Goal: Task Accomplishment & Management: Manage account settings

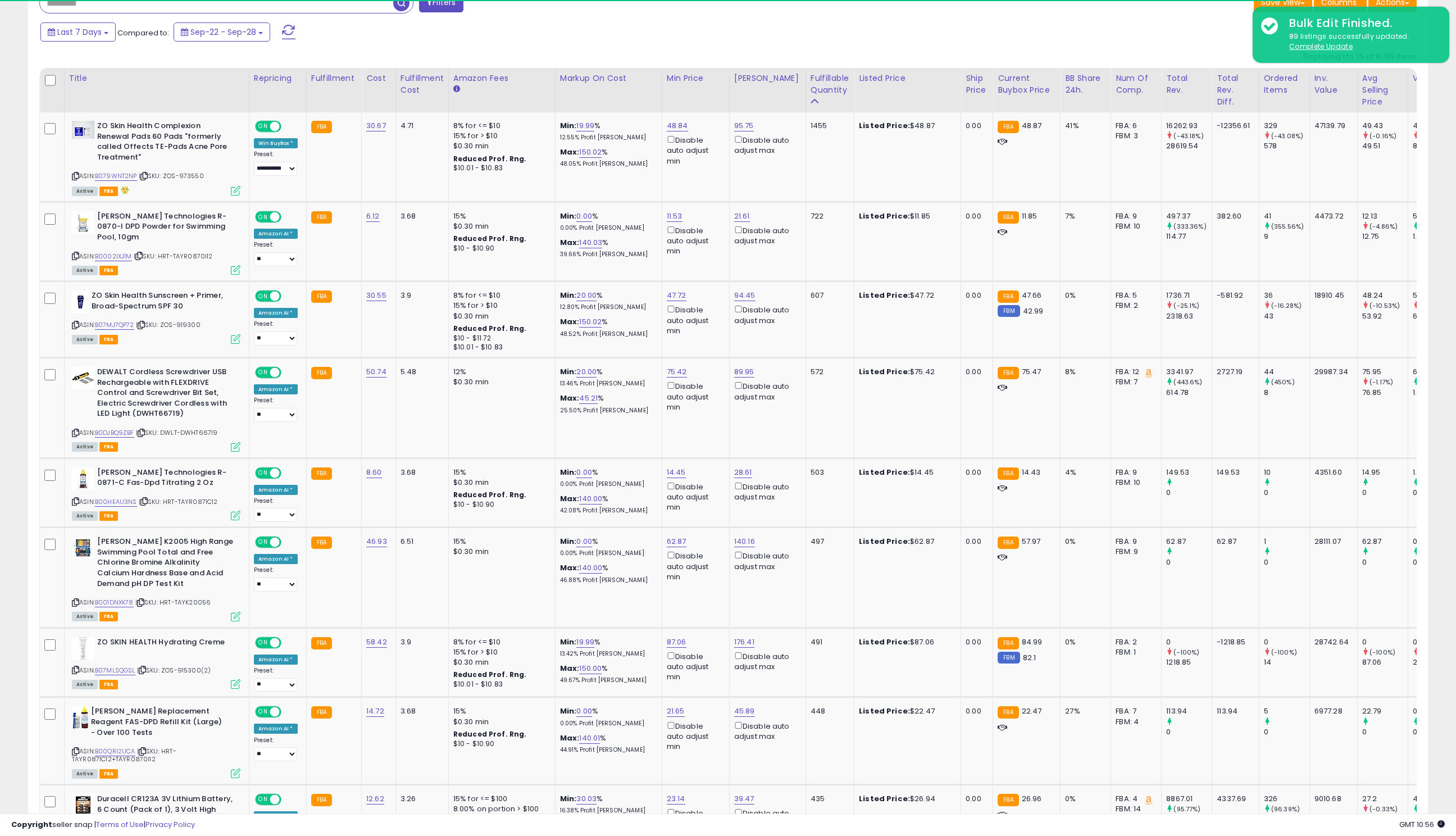
scroll to position [486, 0]
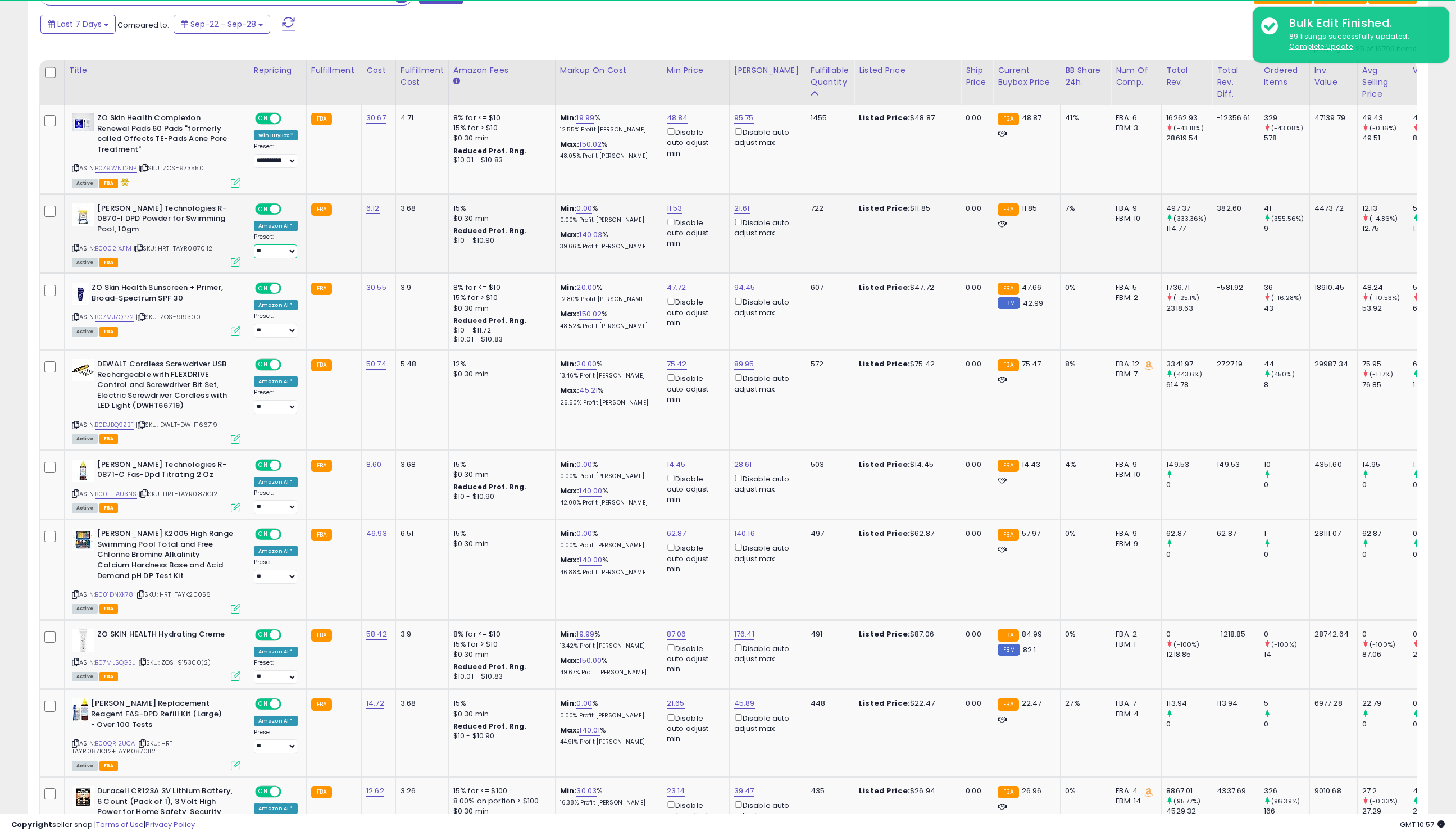
click at [285, 253] on select "**********" at bounding box center [275, 251] width 43 height 14
drag, startPoint x: 95, startPoint y: 211, endPoint x: 231, endPoint y: 229, distance: 137.2
click at [231, 229] on div "[PERSON_NAME] Technologies R-0870-I DPD Powder for Swimming Pool, 10gm ASIN: B0…" at bounding box center [155, 235] width 171 height 62
drag, startPoint x: 606, startPoint y: 207, endPoint x: 548, endPoint y: 206, distance: 58.0
click at [555, 207] on td "Min: 0.00 % 0.00% Profit [PERSON_NAME]: 140.03 % 39.66% Profit [PERSON_NAME]" at bounding box center [608, 233] width 107 height 79
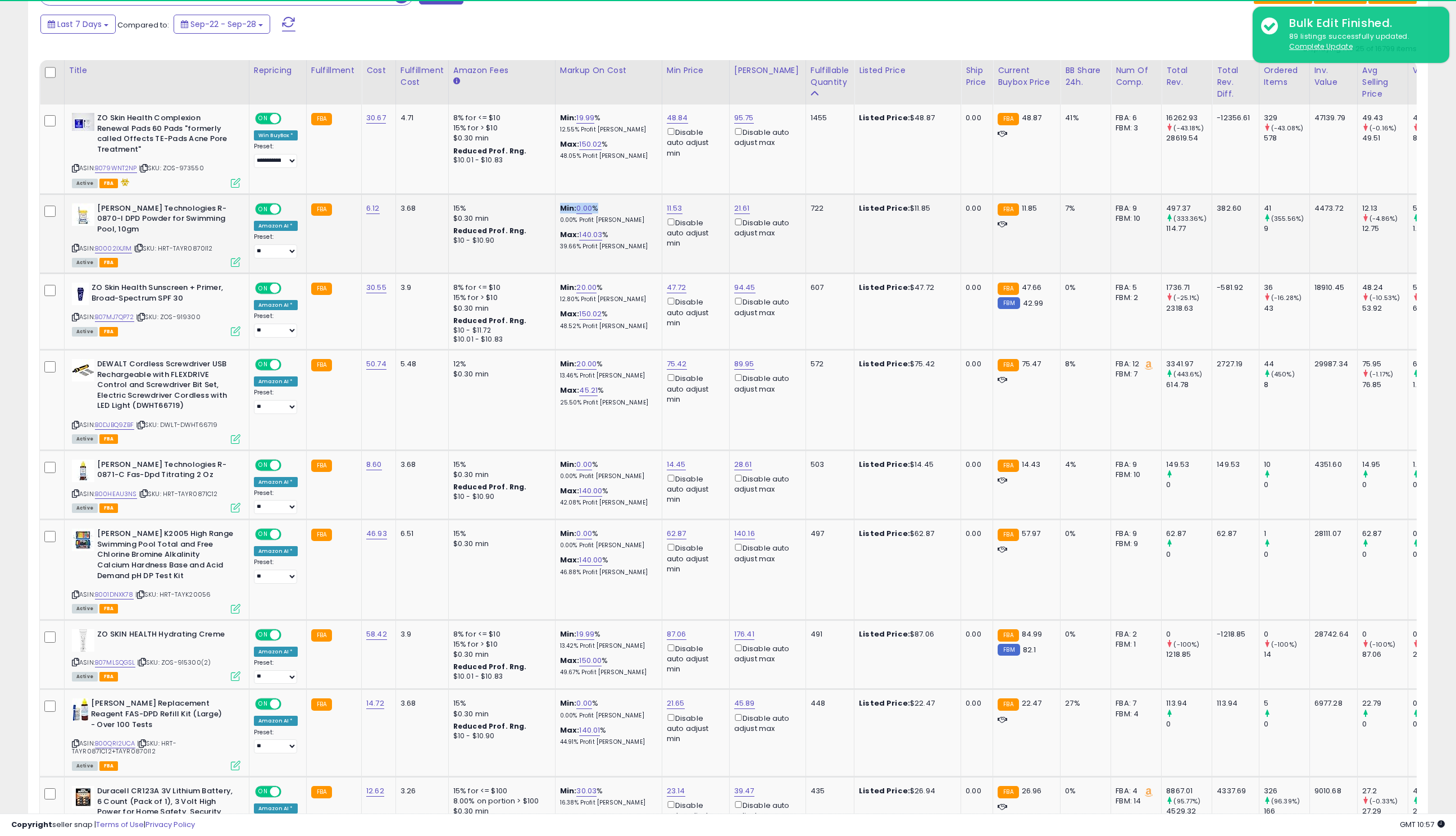
click at [626, 216] on div "Min: 0.00 % 0.00% Profit [PERSON_NAME]" at bounding box center [606, 213] width 93 height 21
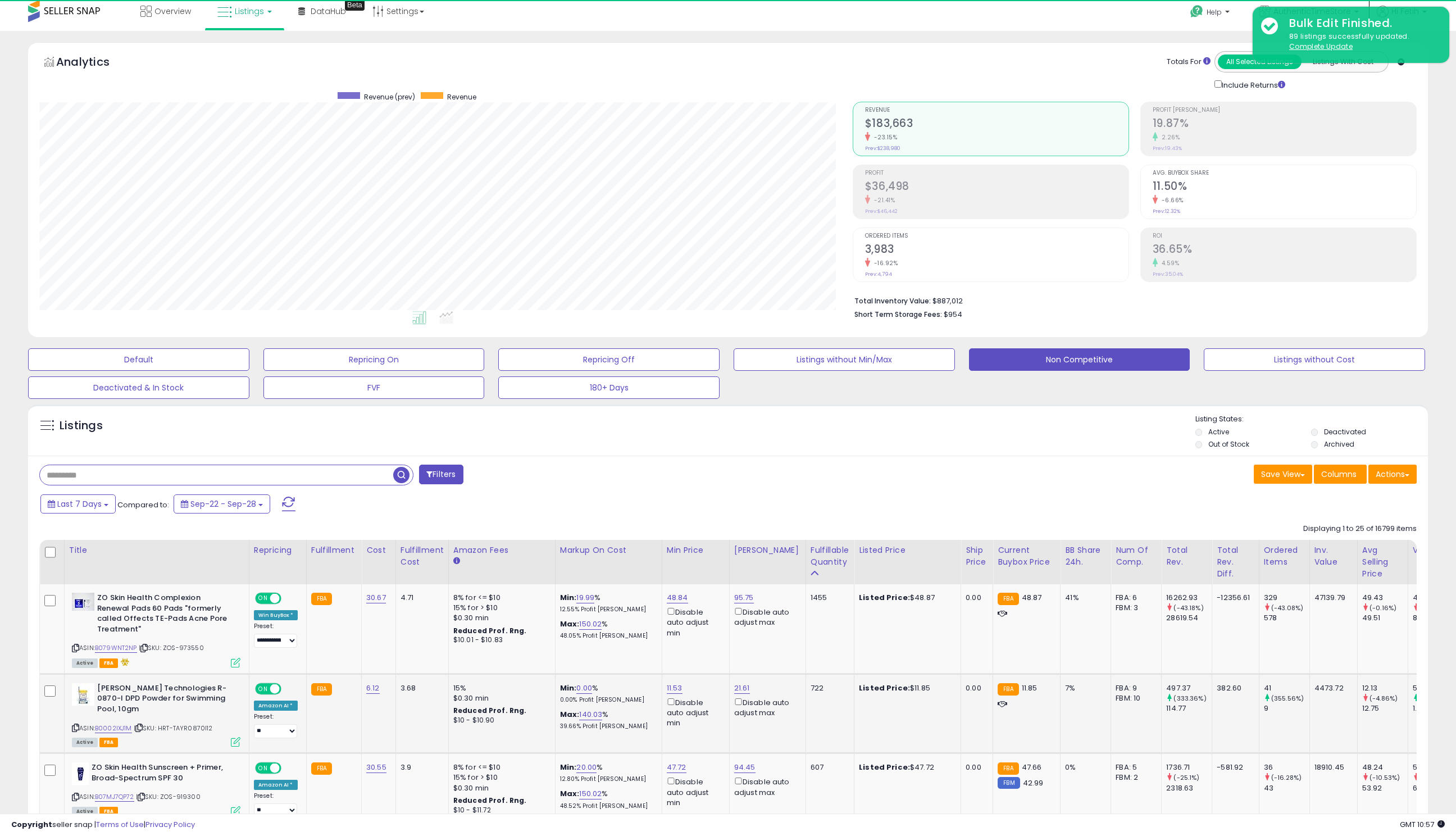
scroll to position [0, 0]
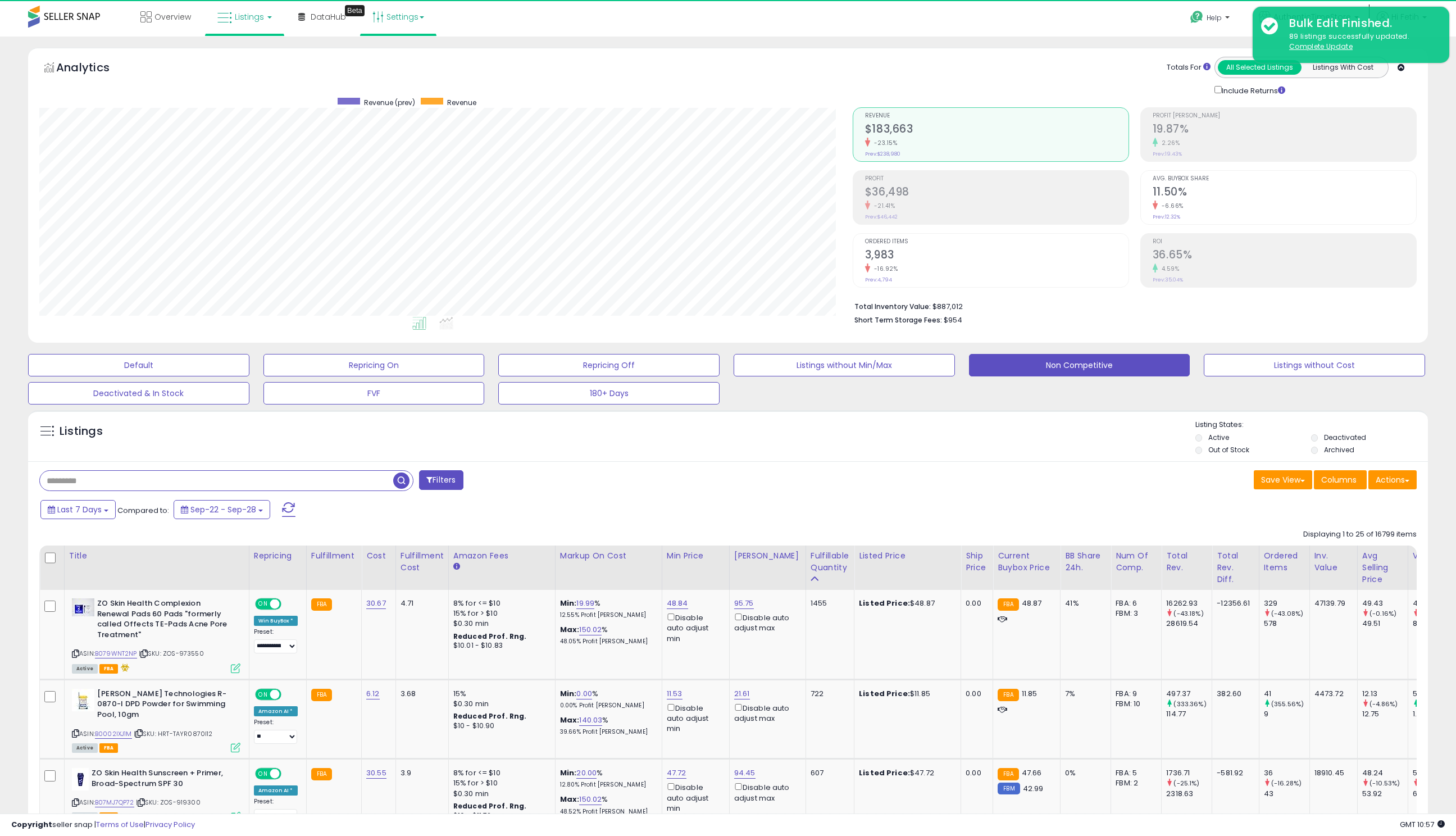
click at [407, 10] on link "Settings" at bounding box center [398, 17] width 68 height 34
click at [322, 26] on link "DataHub Beta" at bounding box center [321, 17] width 64 height 34
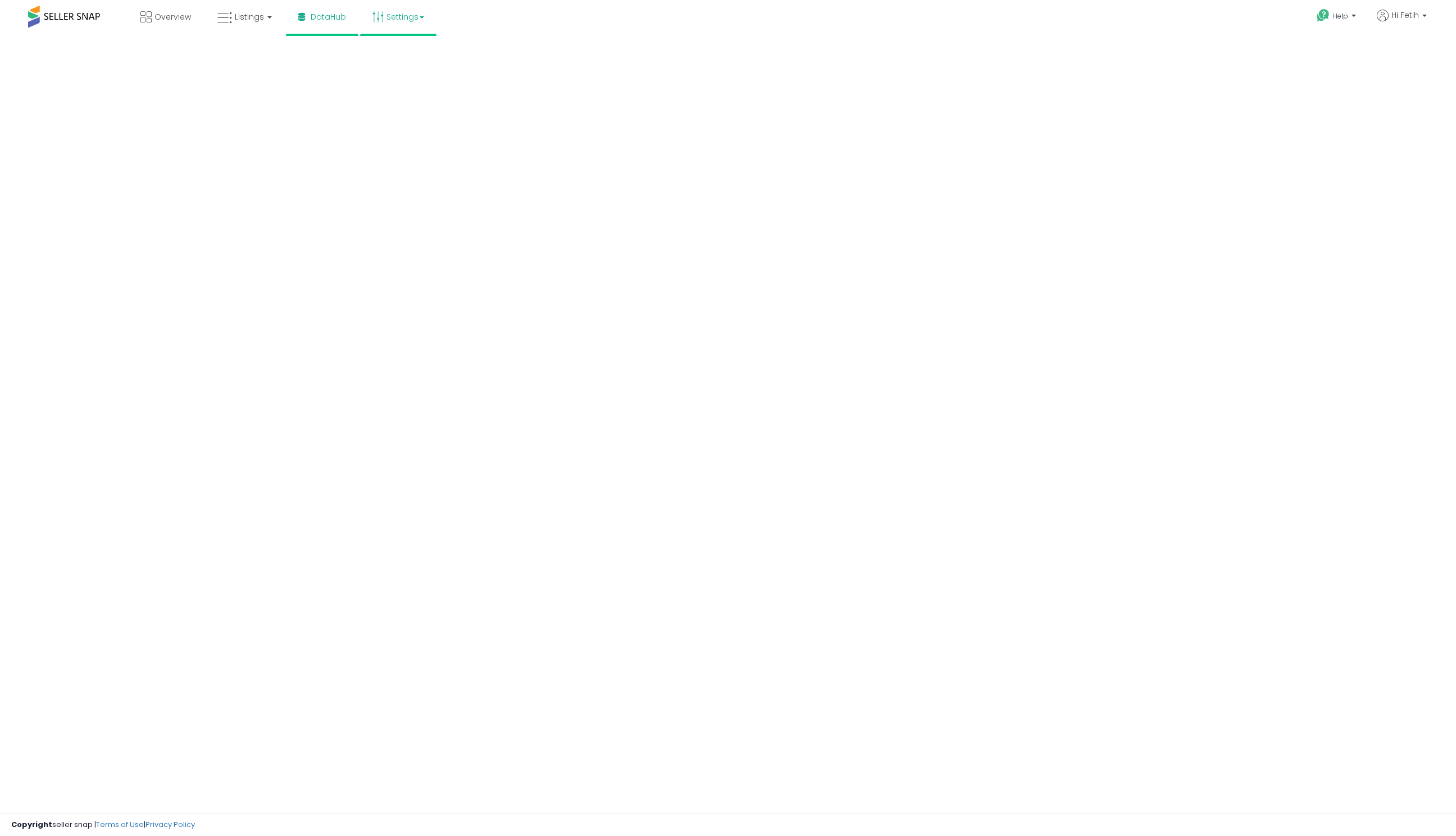
click at [409, 20] on link "Settings" at bounding box center [398, 17] width 68 height 34
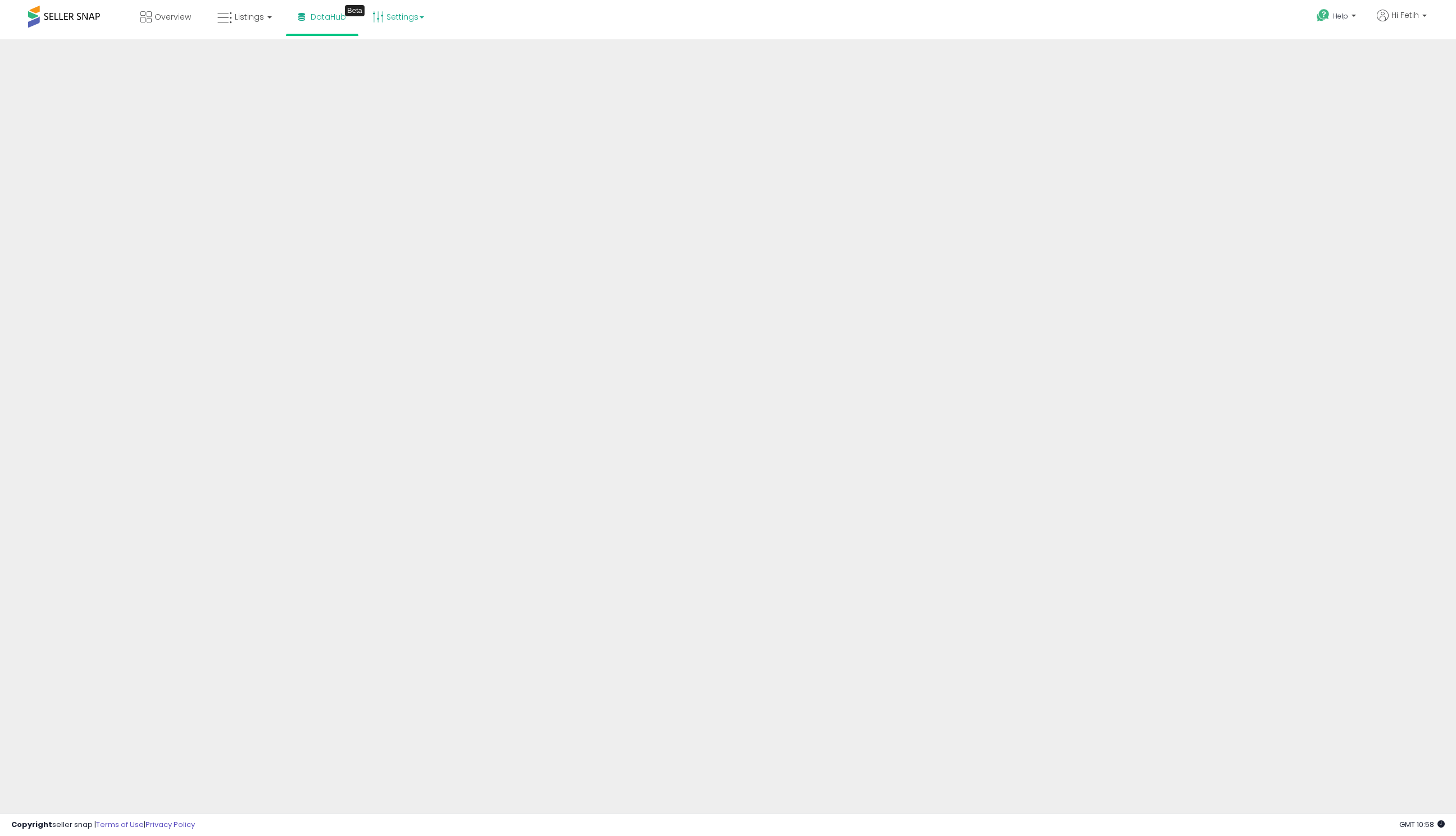
click at [417, 13] on link "Settings" at bounding box center [398, 17] width 68 height 34
click at [406, 56] on link "Store settings" at bounding box center [400, 57] width 50 height 11
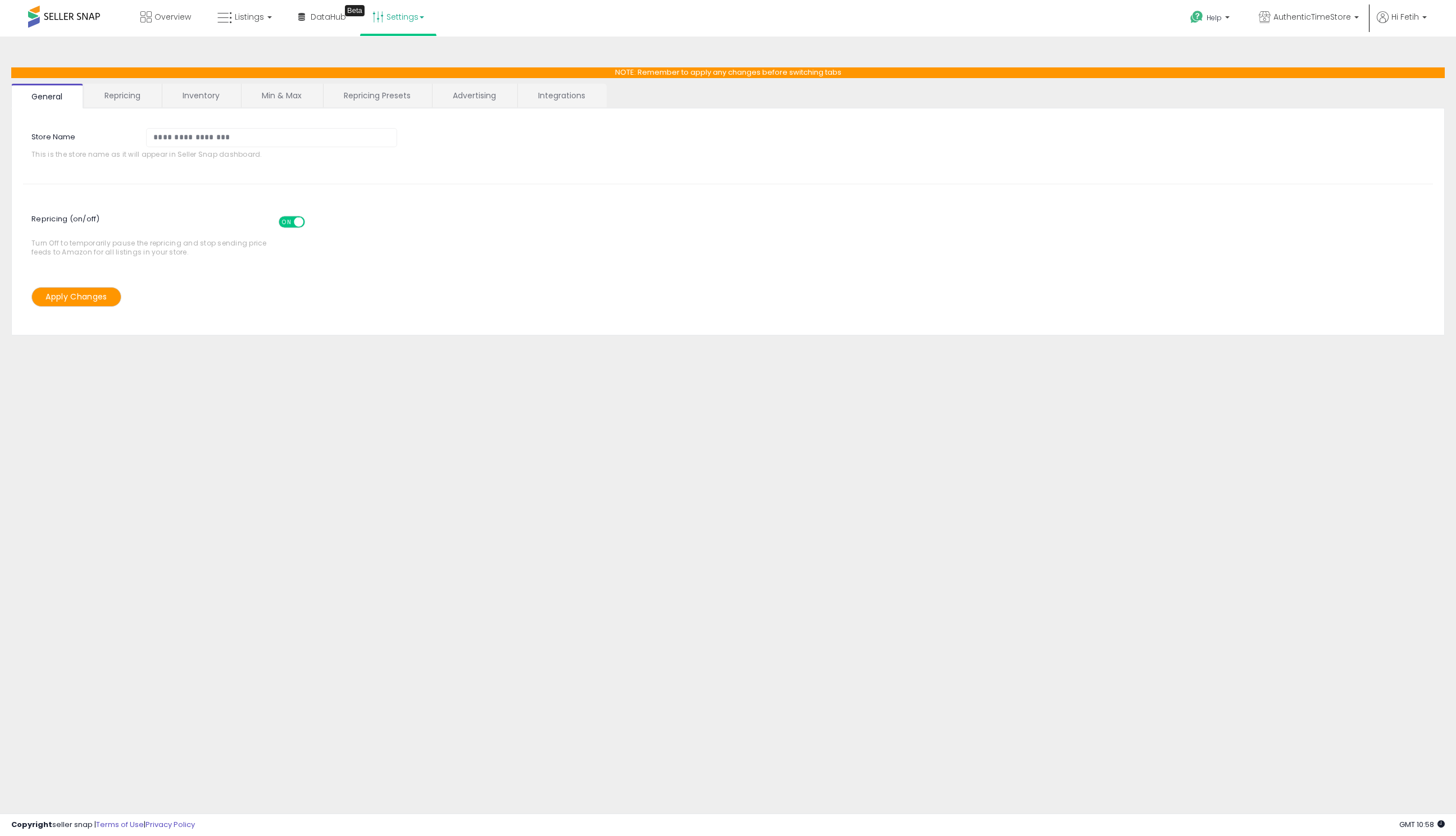
click at [405, 93] on link "Repricing Presets" at bounding box center [377, 96] width 108 height 24
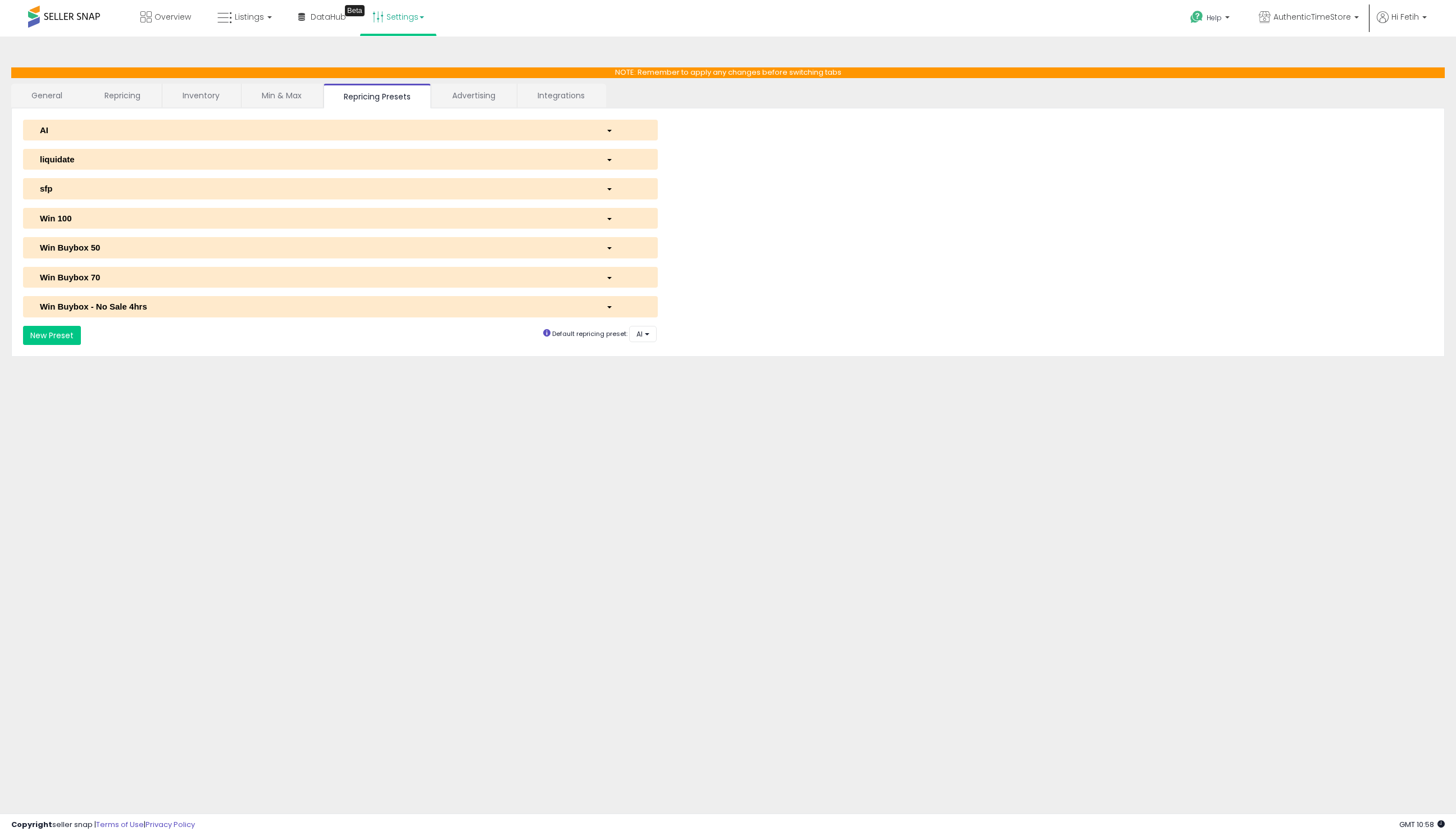
click at [573, 94] on link "Integrations" at bounding box center [561, 96] width 88 height 24
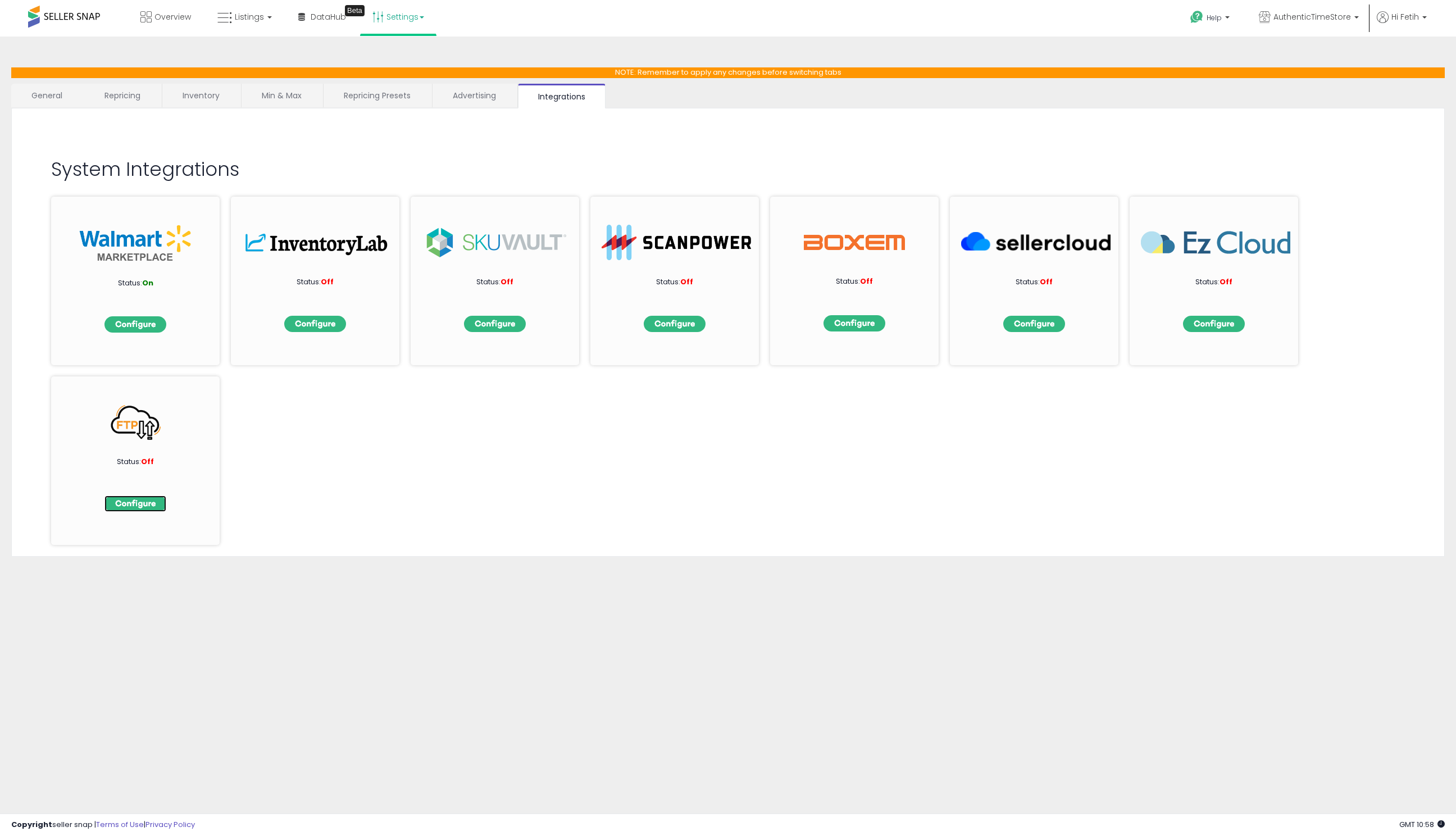
click at [155, 503] on img at bounding box center [135, 504] width 62 height 17
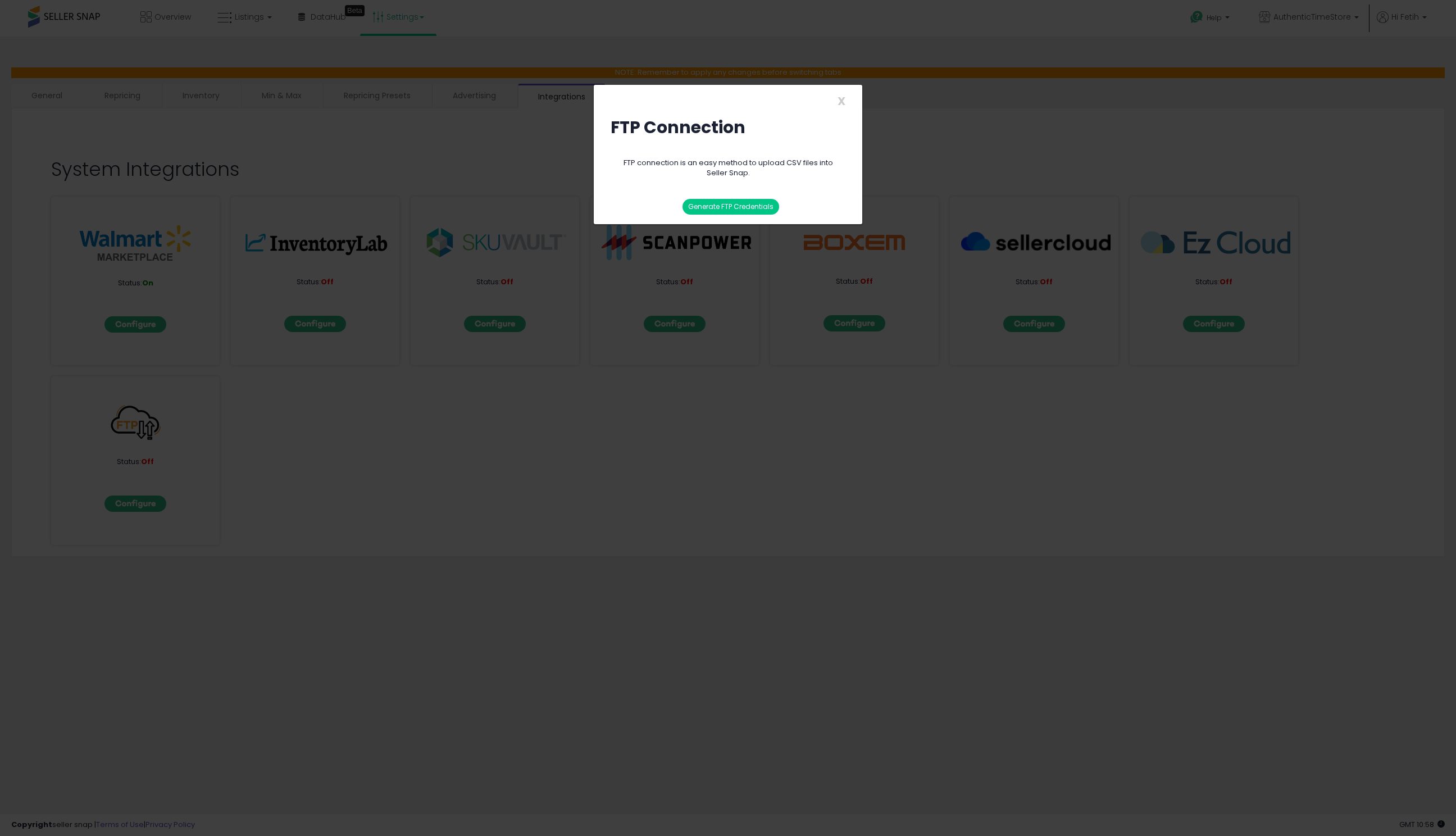
drag, startPoint x: 707, startPoint y: 163, endPoint x: 831, endPoint y: 170, distance: 124.2
click at [831, 170] on div "FTP connection is an easy method to upload CSV files into Seller Snap." at bounding box center [727, 168] width 234 height 21
click at [806, 181] on div "FTP connection is an easy method to upload CSV files into Seller Snap. Generate…" at bounding box center [727, 197] width 252 height 55
click at [840, 96] on span "X" at bounding box center [842, 101] width 8 height 16
